Goal: Find specific fact: Find contact information

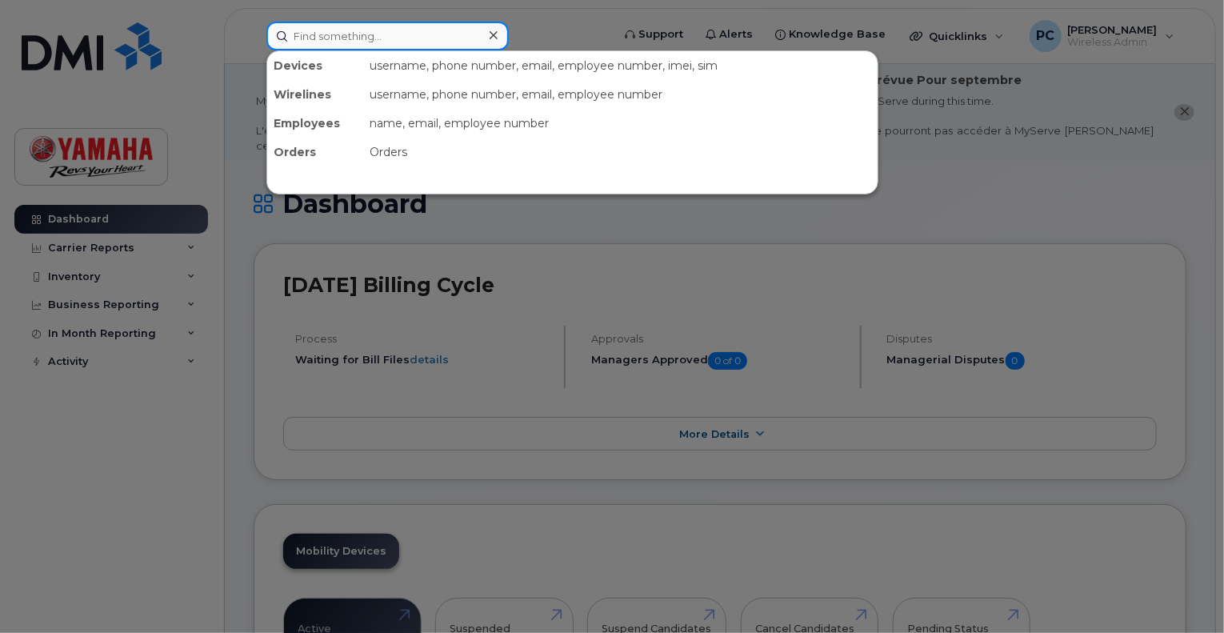
click at [372, 39] on input at bounding box center [387, 36] width 242 height 29
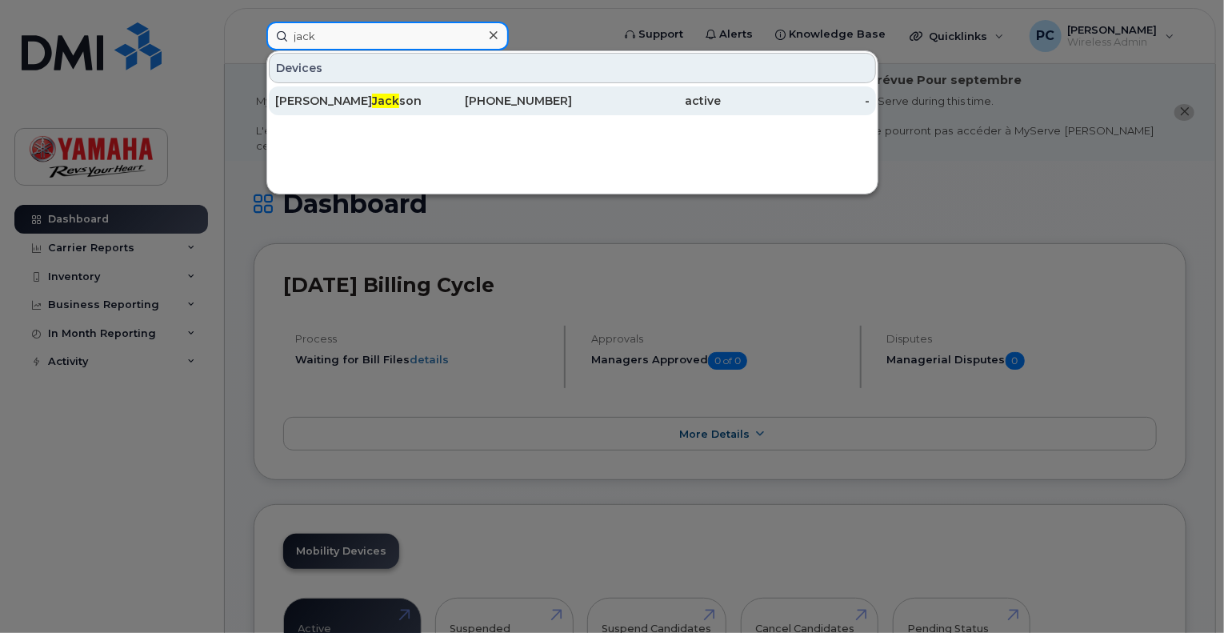
type input "jack"
click at [352, 104] on div "Jason Jack son" at bounding box center [349, 101] width 149 height 16
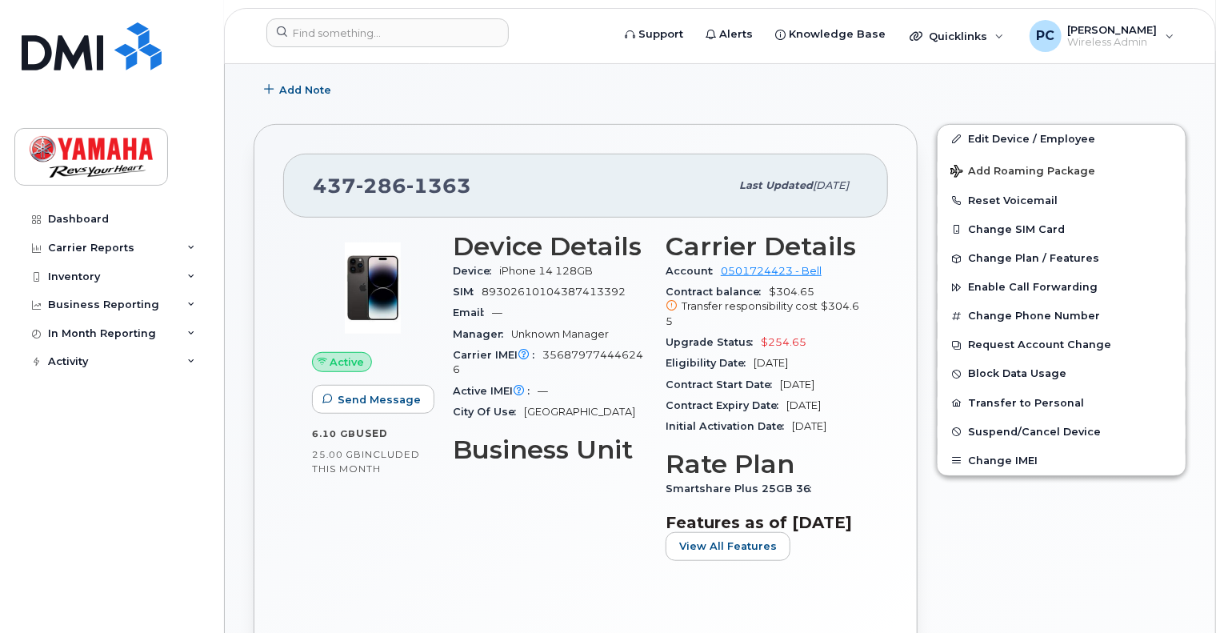
scroll to position [415, 0]
